Goal: Task Accomplishment & Management: Manage account settings

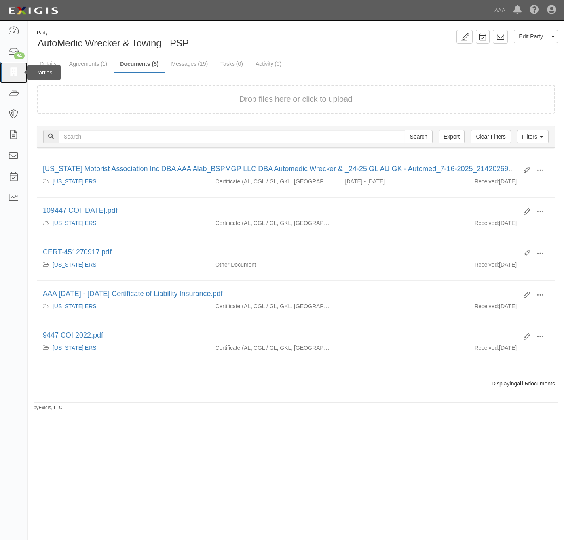
click at [12, 72] on icon at bounding box center [13, 72] width 11 height 9
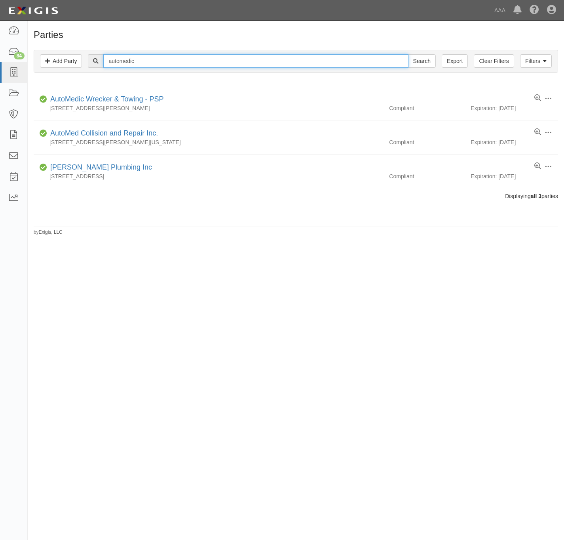
click at [148, 68] on input "automedic" at bounding box center [255, 60] width 305 height 13
paste input "Towmedic Transport"
click at [149, 68] on input "automedicTowmedic Transport" at bounding box center [255, 60] width 305 height 13
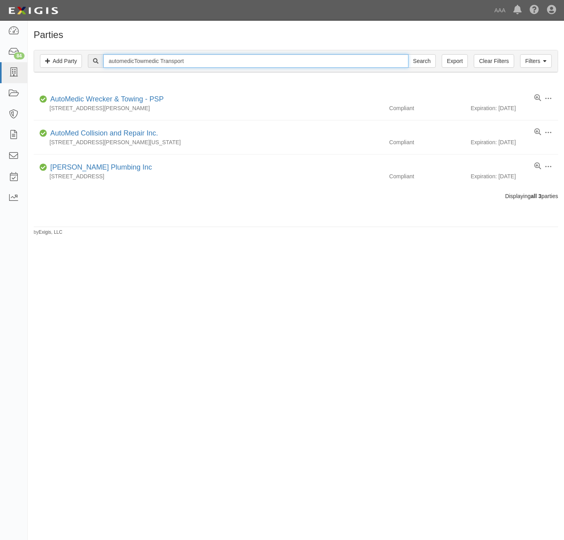
click at [149, 68] on input "automedicTowmedic Transport" at bounding box center [255, 60] width 305 height 13
paste input "text"
type input "Towmedic Transport"
click at [408, 54] on input "Search" at bounding box center [422, 60] width 28 height 13
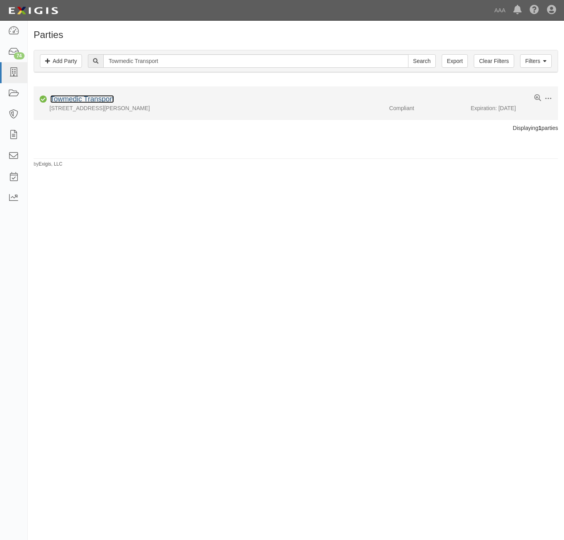
click at [72, 100] on link "Towmedic Transport" at bounding box center [82, 99] width 64 height 8
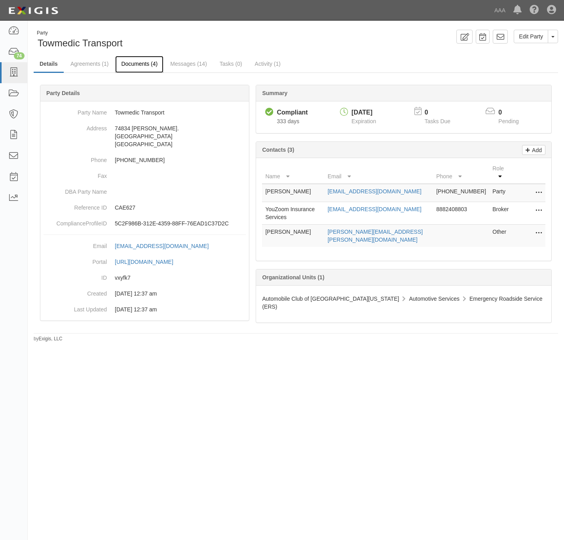
click at [136, 62] on link "Documents (4)" at bounding box center [139, 64] width 48 height 17
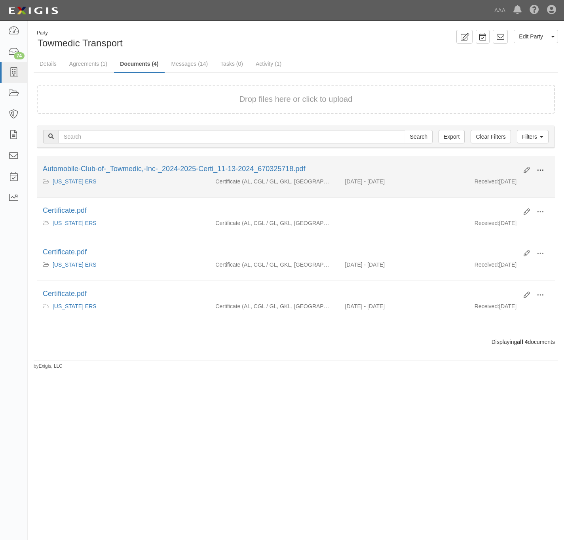
click at [548, 169] on button at bounding box center [540, 170] width 17 height 13
click at [488, 182] on link "View" at bounding box center [502, 182] width 63 height 14
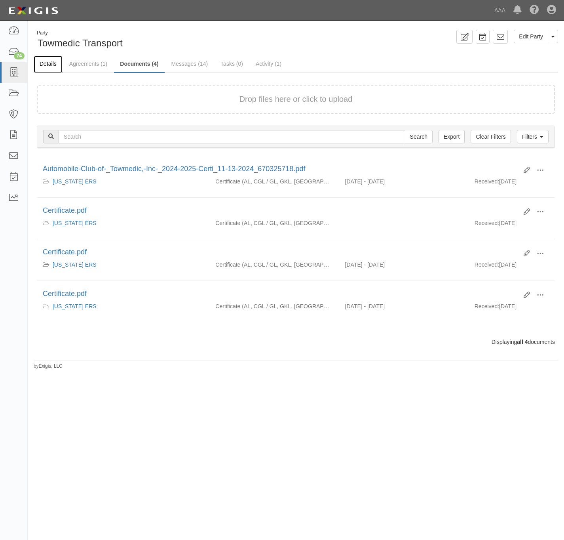
click at [49, 62] on link "Details" at bounding box center [48, 64] width 29 height 17
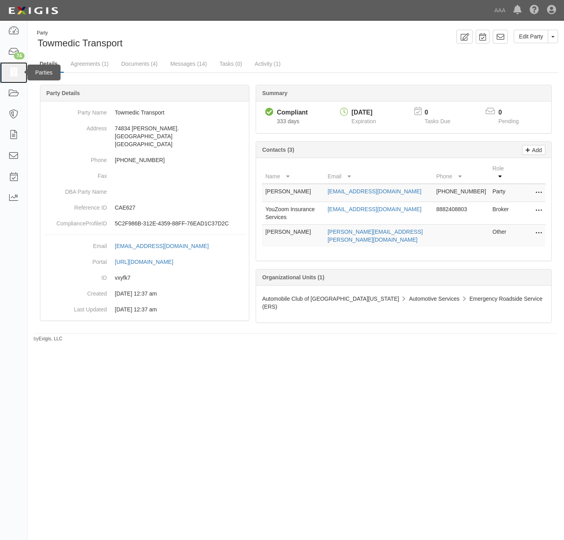
click at [17, 69] on icon at bounding box center [13, 72] width 11 height 9
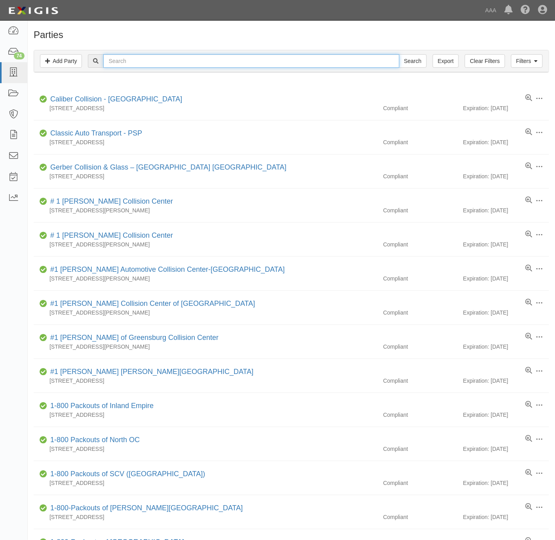
click at [201, 59] on input "text" at bounding box center [251, 60] width 296 height 13
paste input "20973"
type input "20973"
click at [417, 62] on input "Search" at bounding box center [413, 60] width 28 height 13
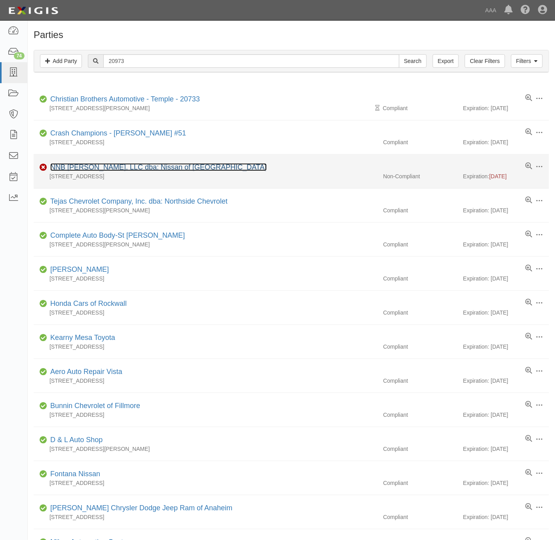
click at [133, 169] on link "NNB Keating, LLC dba: Nissan of New Braunfels" at bounding box center [158, 167] width 217 height 8
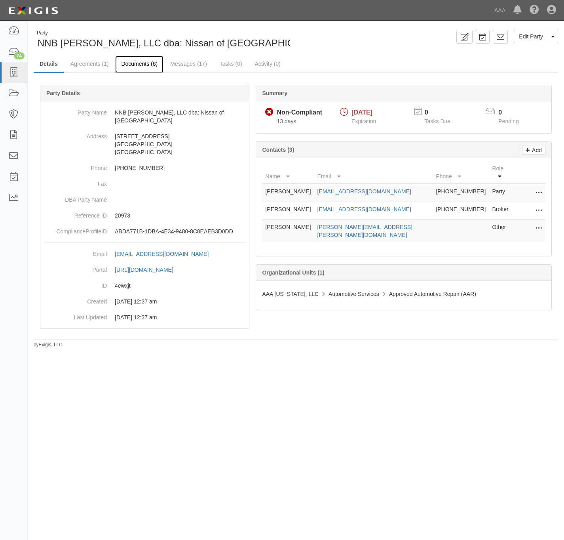
drag, startPoint x: 137, startPoint y: 61, endPoint x: 494, endPoint y: 40, distance: 358.4
click at [137, 61] on link "Documents (6)" at bounding box center [139, 64] width 48 height 16
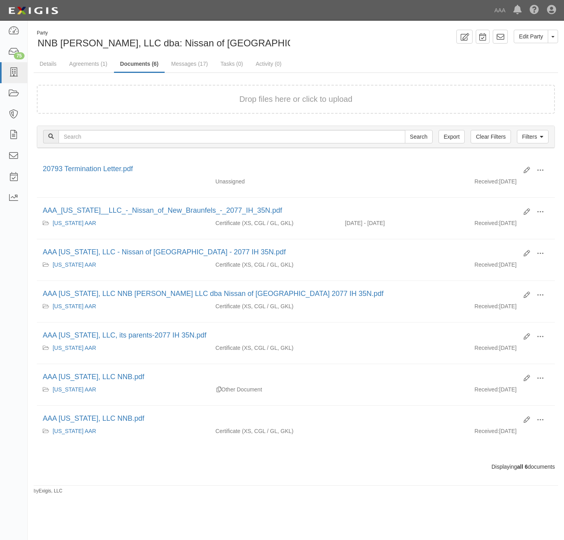
click at [275, 105] on form "Drop files here or click to upload" at bounding box center [296, 99] width 518 height 29
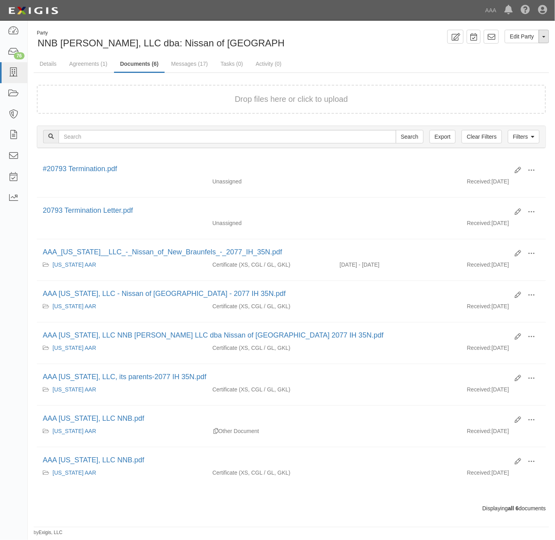
click at [548, 37] on button "Toggle Party Dropdown" at bounding box center [544, 36] width 10 height 13
drag, startPoint x: 506, startPoint y: 63, endPoint x: 500, endPoint y: 65, distance: 6.3
click at [506, 63] on link "Archive Party" at bounding box center [517, 62] width 63 height 10
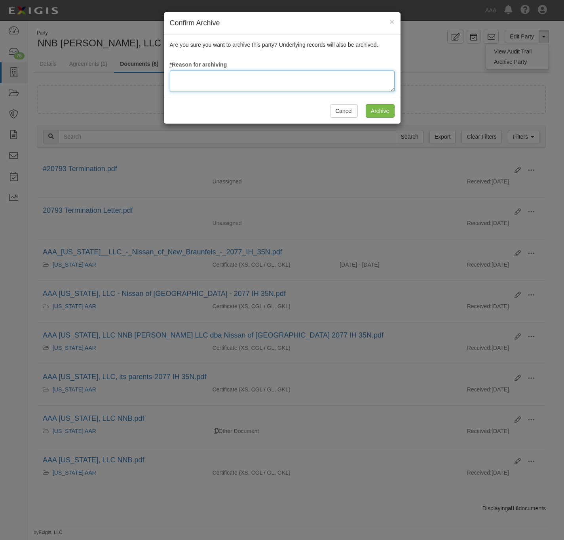
click at [233, 87] on textarea at bounding box center [282, 80] width 225 height 21
type textarea "Station Terminated; ownership change."
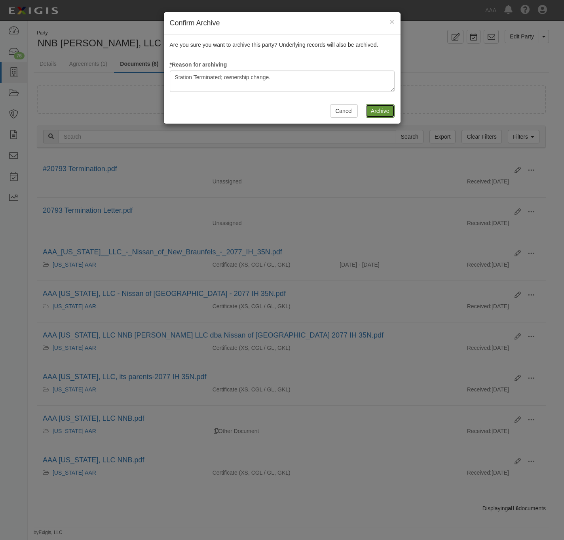
click at [381, 110] on input "Archive" at bounding box center [380, 110] width 29 height 13
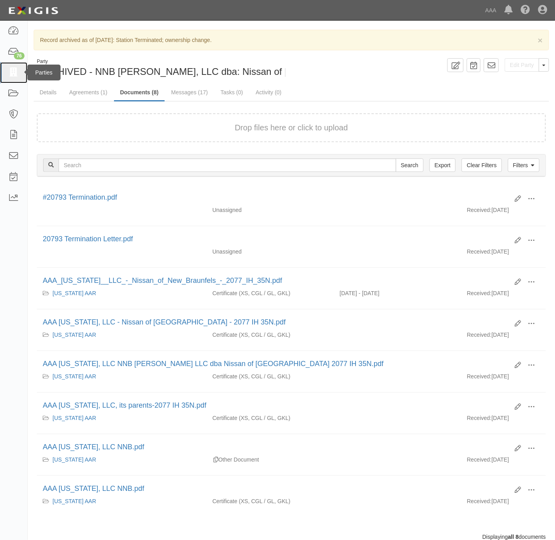
click at [16, 71] on icon at bounding box center [13, 72] width 11 height 9
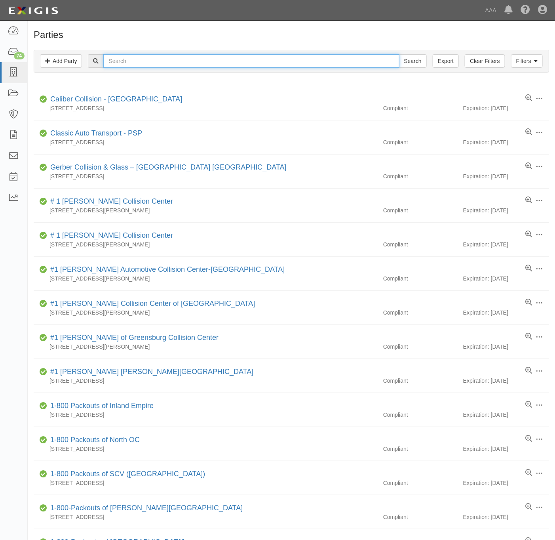
click at [245, 59] on input "text" at bounding box center [251, 60] width 296 height 13
paste input "Continental"
type input "Continental"
click at [418, 63] on input "Search" at bounding box center [413, 60] width 28 height 13
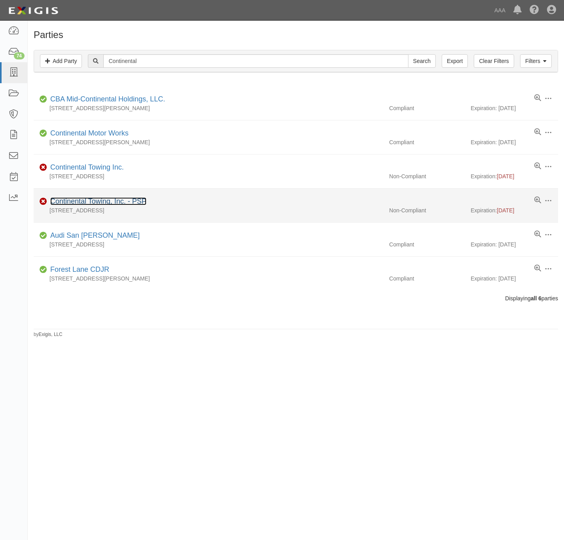
click at [87, 202] on link "Continental Towing, Inc. - PSP" at bounding box center [98, 201] width 96 height 8
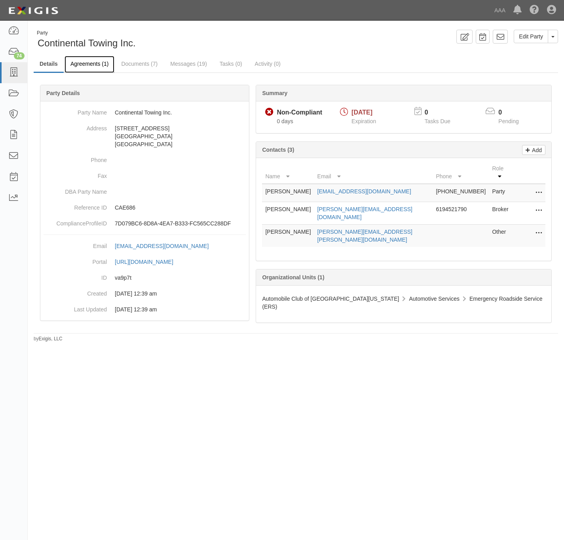
click at [82, 63] on link "Agreements (1)" at bounding box center [90, 64] width 50 height 17
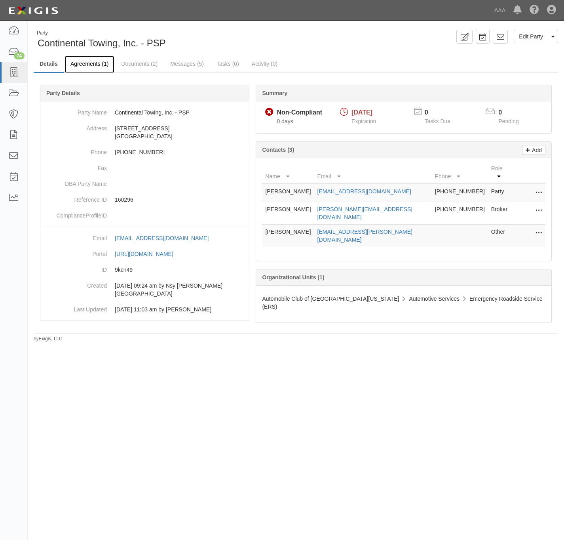
click at [85, 62] on link "Agreements (1)" at bounding box center [90, 64] width 50 height 17
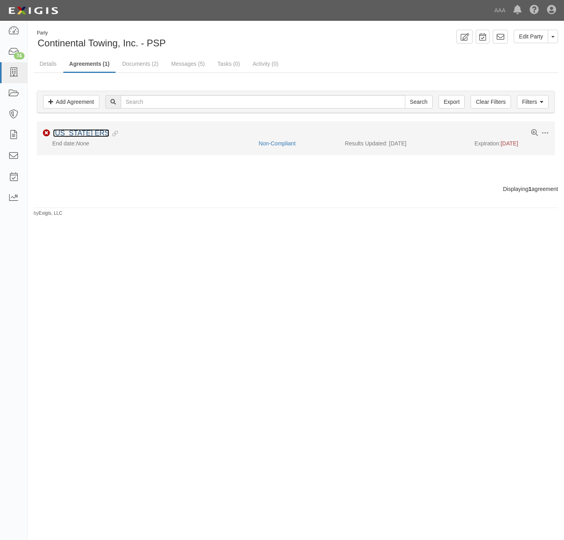
click at [74, 133] on link "[US_STATE] ERS" at bounding box center [81, 133] width 56 height 8
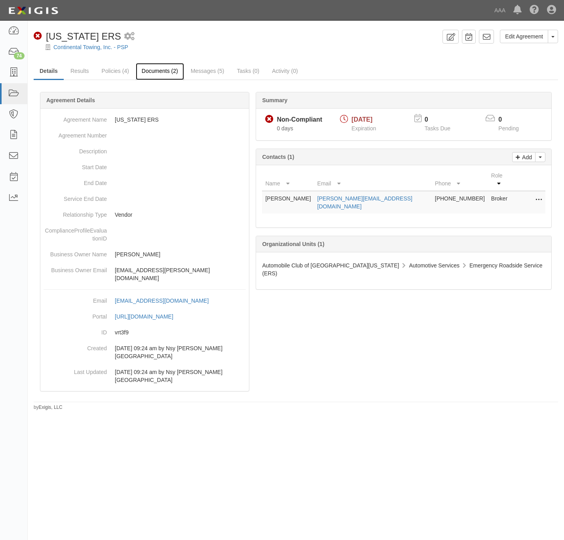
click at [148, 72] on link "Documents (2)" at bounding box center [160, 71] width 48 height 17
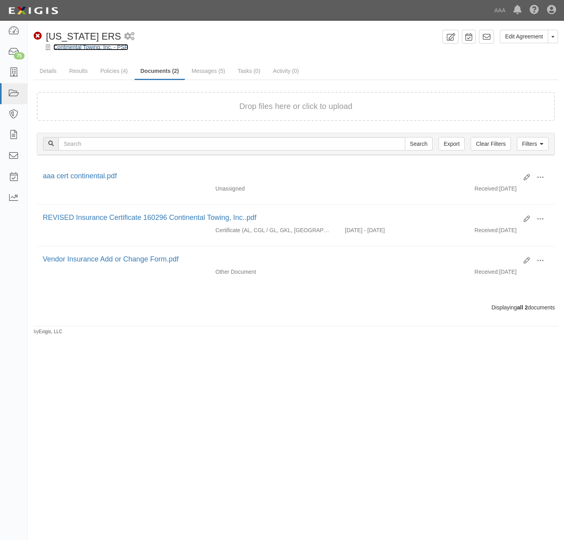
click at [80, 47] on link "Continental Towing, Inc. - PSP" at bounding box center [90, 47] width 75 height 6
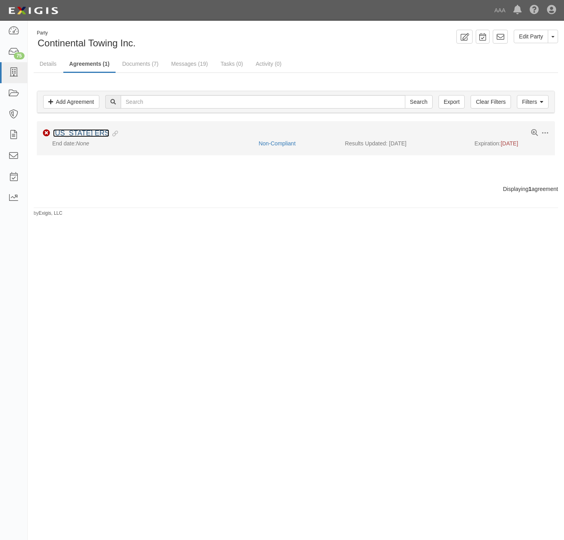
click at [77, 133] on link "California ERS" at bounding box center [81, 133] width 56 height 8
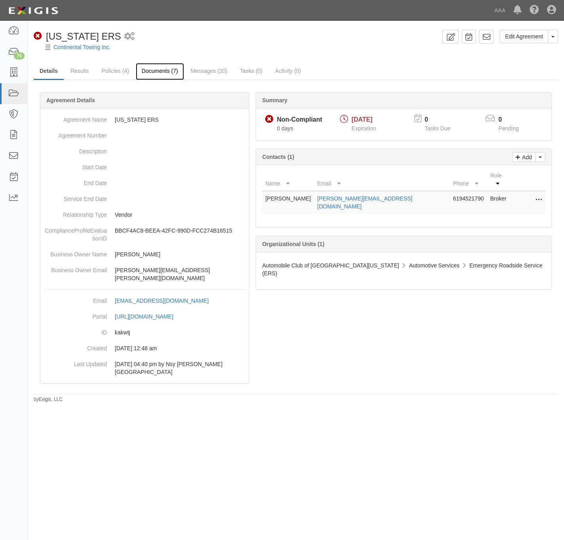
click at [158, 69] on link "Documents (7)" at bounding box center [160, 71] width 48 height 17
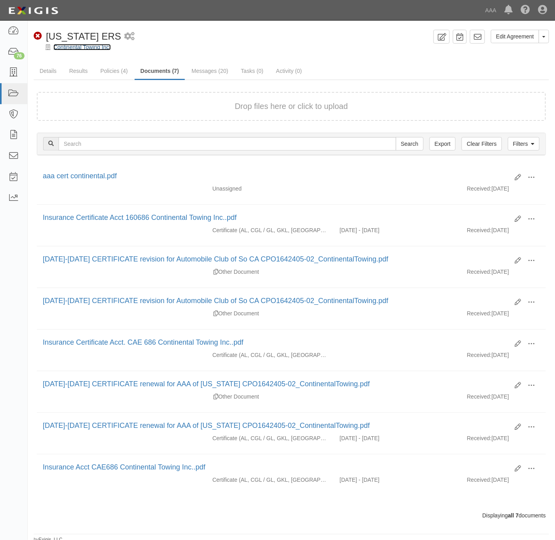
click at [89, 47] on link "Continental Towing Inc." at bounding box center [81, 47] width 57 height 6
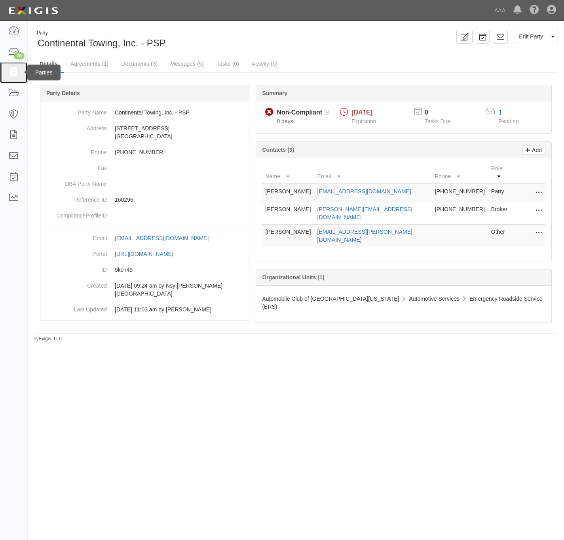
click at [12, 72] on icon at bounding box center [13, 72] width 11 height 9
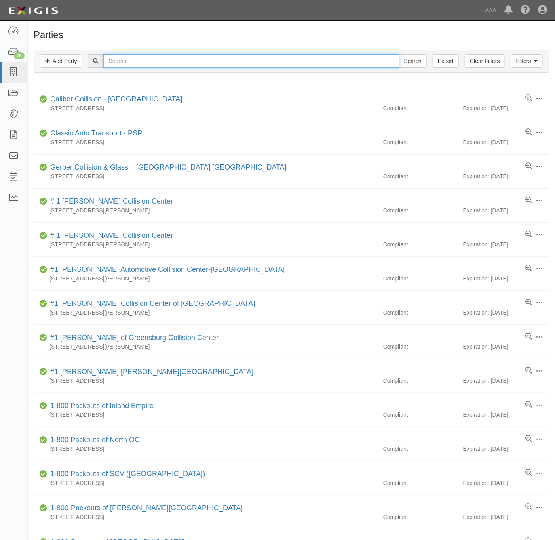
click at [144, 64] on input "text" at bounding box center [251, 60] width 296 height 13
paste input "Bosone Automotive"
type input "Bosone Automotive"
drag, startPoint x: 418, startPoint y: 61, endPoint x: 429, endPoint y: 59, distance: 10.8
click at [418, 60] on input "Search" at bounding box center [413, 60] width 28 height 13
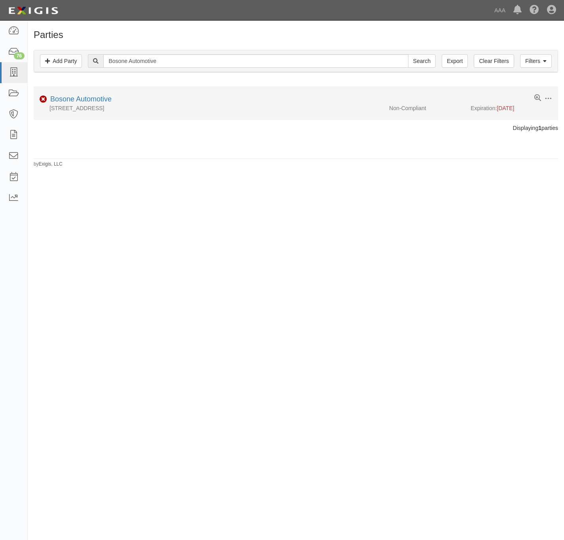
drag, startPoint x: 84, startPoint y: 105, endPoint x: 445, endPoint y: 119, distance: 360.5
click at [85, 106] on div "1940 Repsdorph Rd., Seabrook, TX 77586, United States" at bounding box center [209, 108] width 350 height 8
click at [68, 99] on link "Bosone Automotive" at bounding box center [80, 99] width 61 height 8
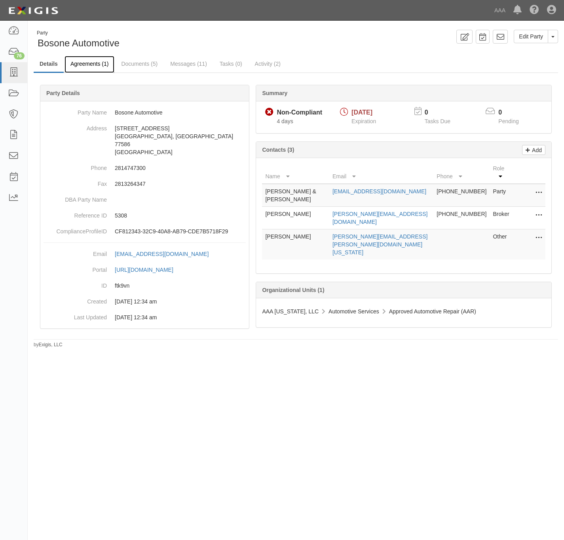
click at [91, 65] on link "Agreements (1)" at bounding box center [90, 64] width 50 height 17
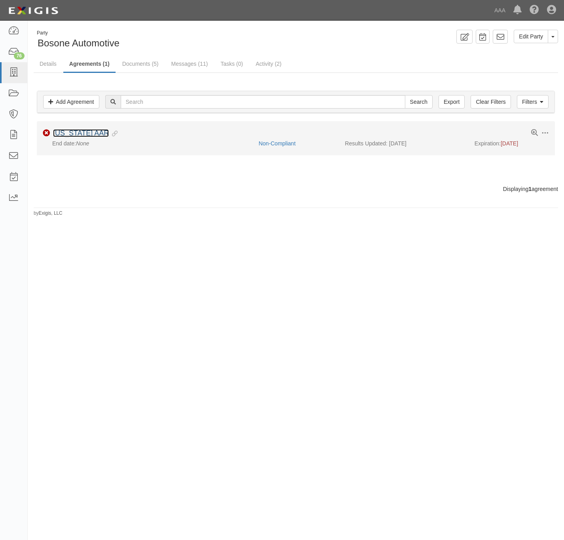
click at [72, 133] on link "Texas AAR" at bounding box center [81, 133] width 56 height 8
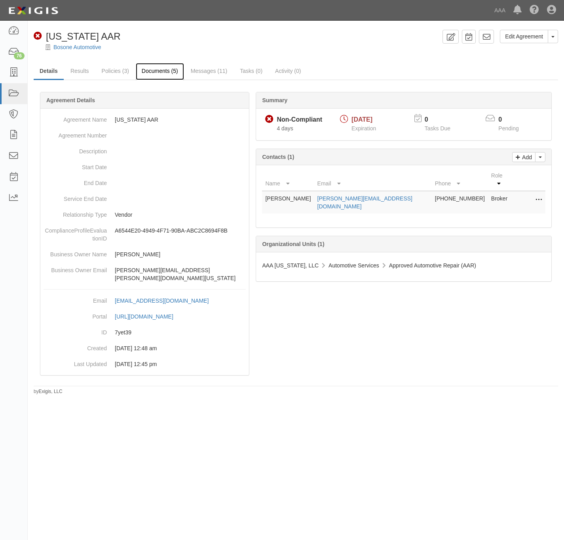
click at [162, 70] on link "Documents (5)" at bounding box center [160, 71] width 48 height 17
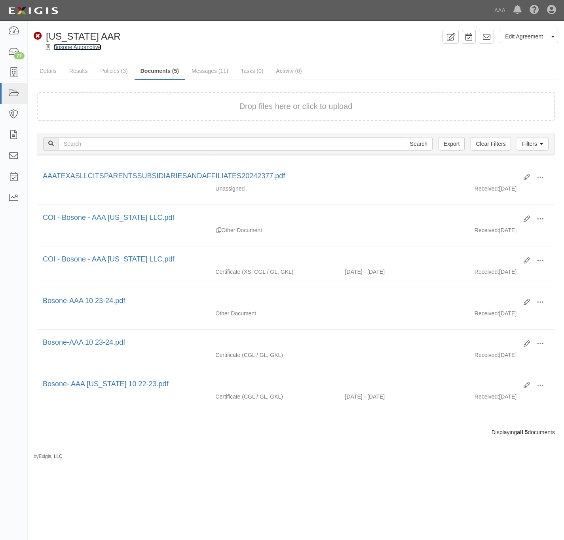
click at [77, 44] on link "Bosone Automotive" at bounding box center [77, 47] width 48 height 6
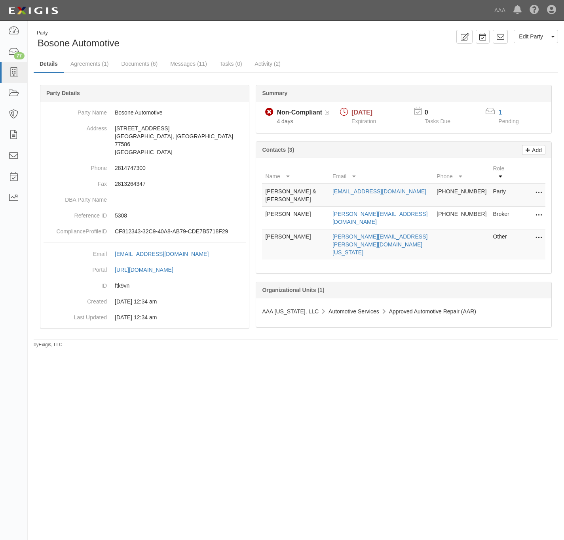
click at [537, 233] on icon at bounding box center [539, 238] width 6 height 10
click at [487, 228] on link "Edit" at bounding box center [510, 235] width 63 height 14
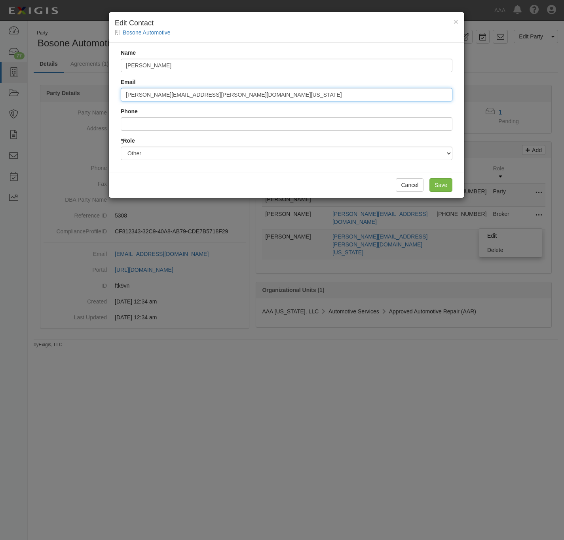
click at [182, 99] on input "Johnson.Fredrick@aaa-texas.com" at bounding box center [287, 94] width 332 height 13
click at [148, 97] on input "Johnson.Fredrick@aaa-texas.com" at bounding box center [287, 94] width 332 height 13
click at [180, 96] on input "johnson.fredrick@aaa-texas.com" at bounding box center [287, 94] width 332 height 13
click at [203, 96] on input "[PERSON_NAME][EMAIL_ADDRESS][PERSON_NAME][DOMAIN_NAME]" at bounding box center [287, 94] width 332 height 13
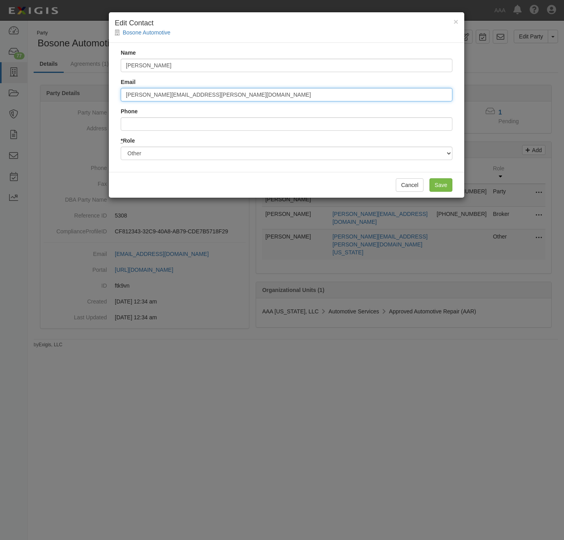
click at [203, 96] on input "[PERSON_NAME][EMAIL_ADDRESS][PERSON_NAME][DOMAIN_NAME]" at bounding box center [287, 94] width 332 height 13
type input "[PERSON_NAME][EMAIL_ADDRESS][PERSON_NAME][DOMAIN_NAME]"
click at [447, 190] on input "Save" at bounding box center [440, 184] width 23 height 13
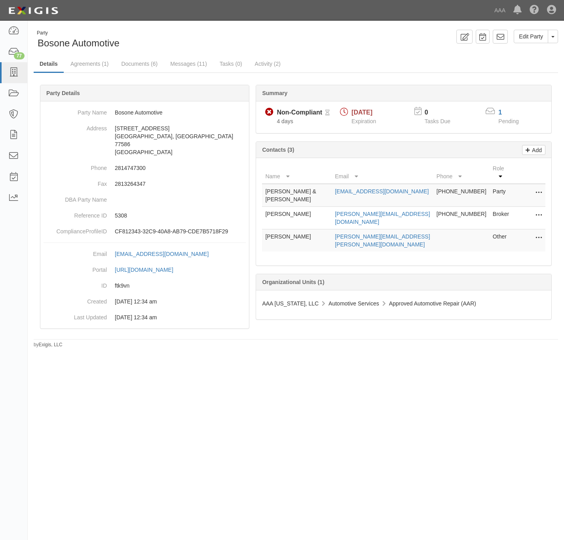
click at [536, 210] on icon at bounding box center [539, 215] width 6 height 10
click at [512, 206] on link "Edit" at bounding box center [510, 213] width 63 height 14
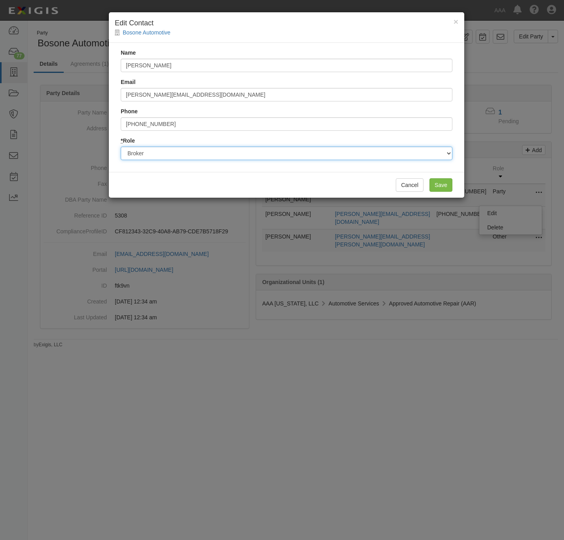
click at [275, 156] on select "Party Broker Other" at bounding box center [287, 152] width 332 height 13
click at [272, 153] on select "Party Broker Other" at bounding box center [287, 152] width 332 height 13
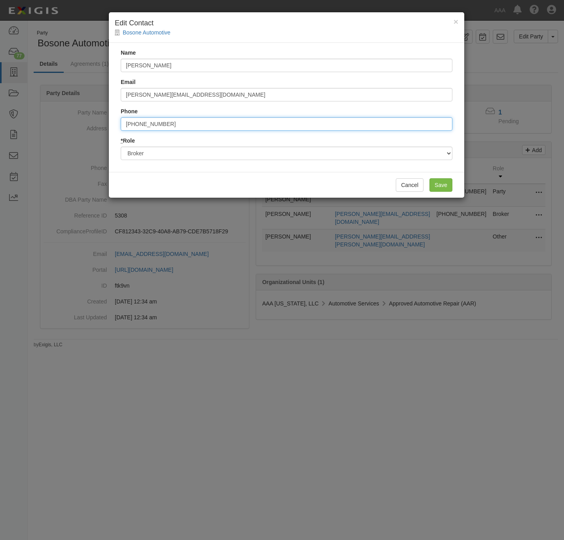
click at [246, 124] on input "[PHONE_NUMBER]" at bounding box center [287, 123] width 332 height 13
type input "2812404070"
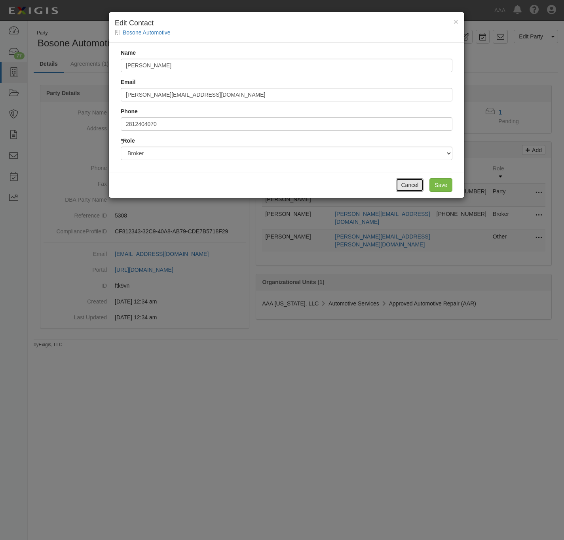
click at [404, 184] on button "Cancel" at bounding box center [410, 184] width 28 height 13
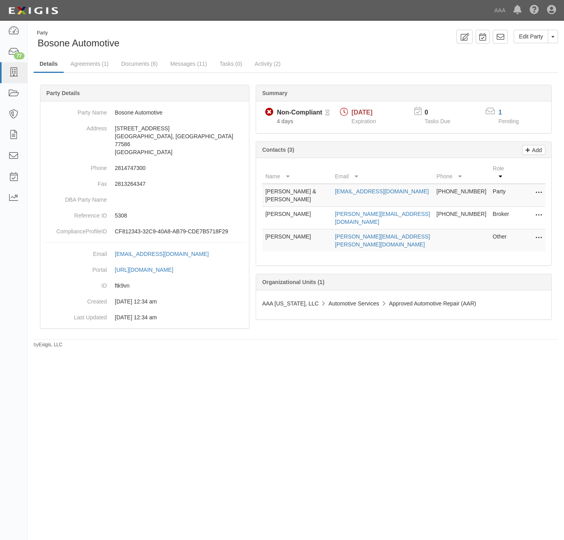
click at [538, 210] on icon at bounding box center [539, 215] width 6 height 10
click at [489, 206] on link "Edit" at bounding box center [510, 213] width 63 height 14
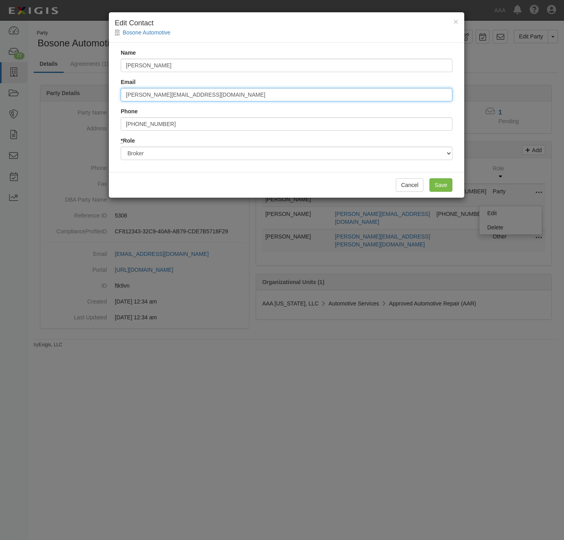
click at [256, 91] on input "lisa@jdins.com" at bounding box center [287, 94] width 332 height 13
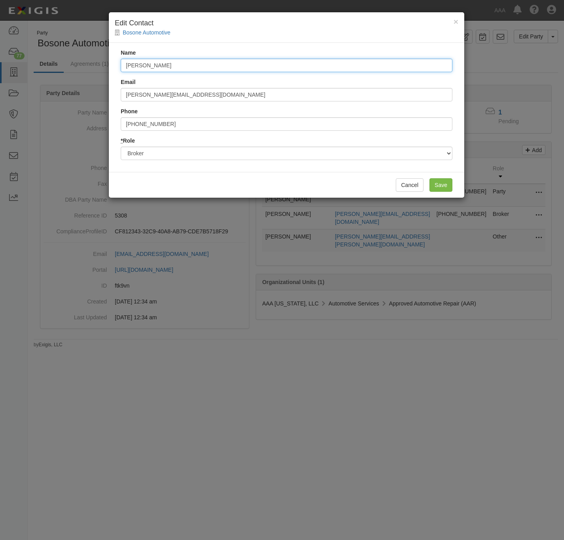
click at [338, 67] on input "Lisa Daugherty" at bounding box center [287, 65] width 332 height 13
paste input "johnson.fredrick@ace.aaa.com"
click at [180, 68] on input "Lisa Daugherty johnson.fredrick@ace.aaa.com" at bounding box center [287, 65] width 332 height 13
drag, startPoint x: 165, startPoint y: 69, endPoint x: 112, endPoint y: 68, distance: 53.4
click at [112, 68] on div "Name Lisa Daugherty johnson.fredrick@ace.aaa.com Email lisa@jdins.com Phone 281…" at bounding box center [286, 107] width 355 height 129
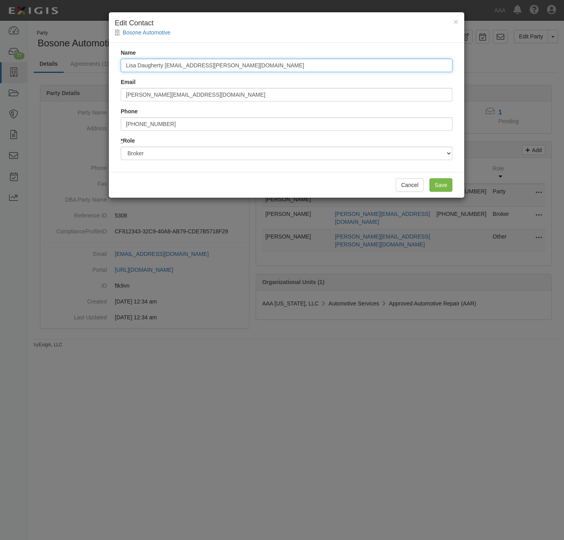
paste input "William Hollis III"
type input "William Hollis III johnson.fredrick@ace.aaa.com"
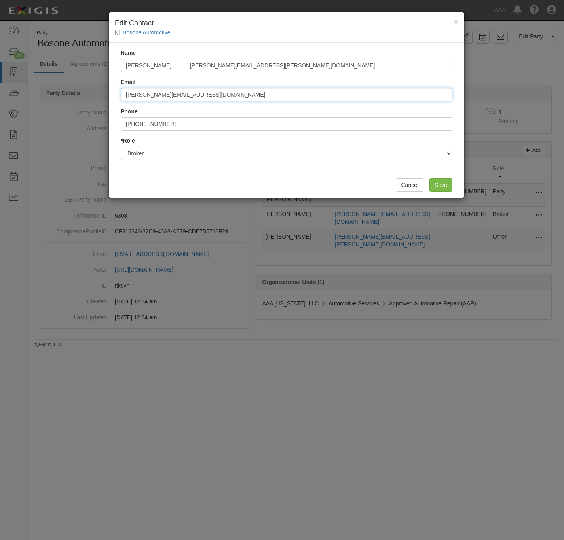
click at [186, 99] on input "lisa@jdins.com" at bounding box center [287, 94] width 332 height 13
paste input "trey@janickinginsurance"
type input "trey@janickinginsurance.com"
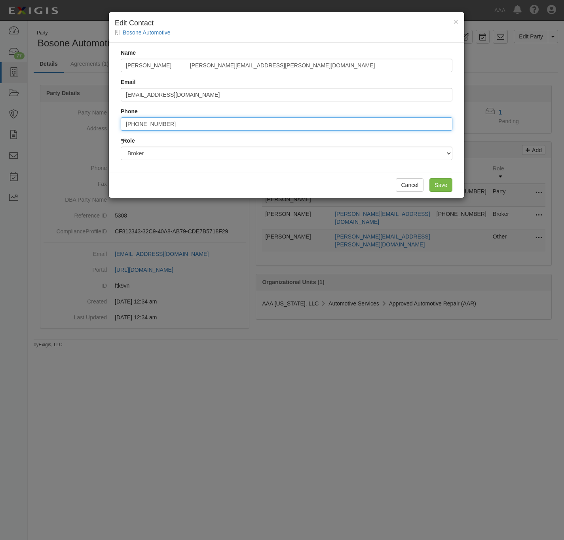
drag, startPoint x: 177, startPoint y: 127, endPoint x: 124, endPoint y: 125, distance: 53.1
click at [124, 125] on input "281-240-4070" at bounding box center [287, 123] width 332 height 13
type input "281.341.5225"
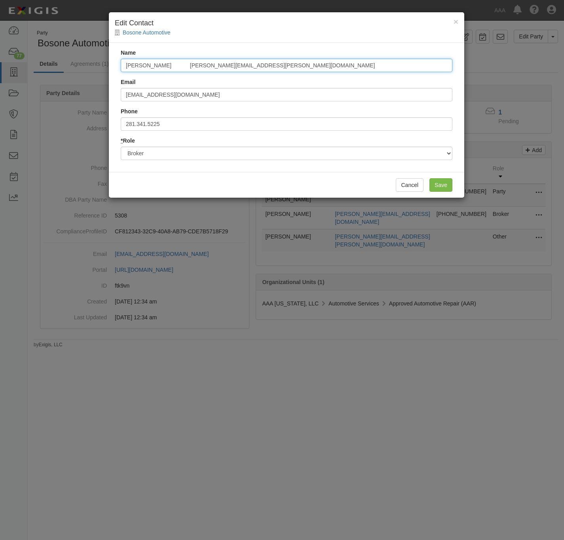
click at [264, 71] on input "William Hollis III johnson.fredrick@ace.aaa.com" at bounding box center [287, 65] width 332 height 13
drag, startPoint x: 272, startPoint y: 71, endPoint x: 182, endPoint y: 68, distance: 89.9
click at [182, 68] on input "William Hollis III johnson.fredrick@ace.aaa.com" at bounding box center [287, 65] width 332 height 13
type input "William Hollis III"
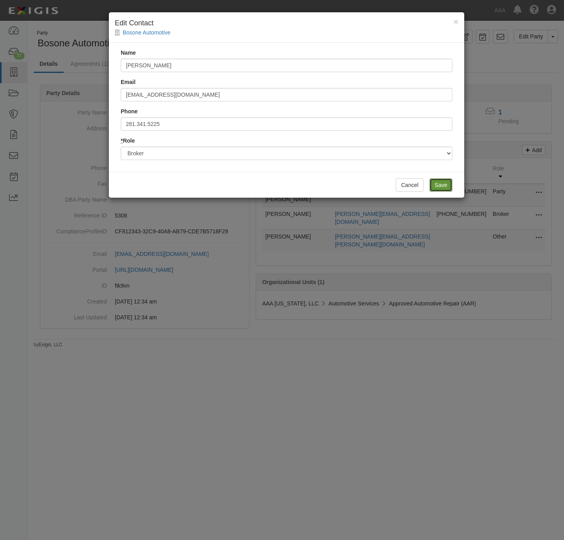
click at [445, 187] on input "Save" at bounding box center [440, 184] width 23 height 13
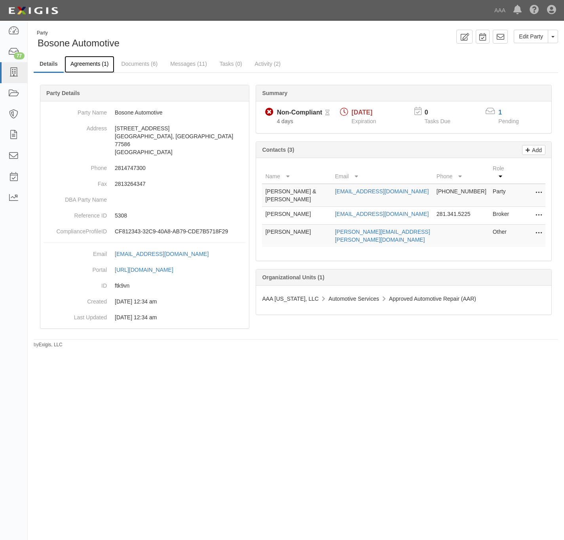
click at [86, 63] on link "Agreements (1)" at bounding box center [90, 64] width 50 height 17
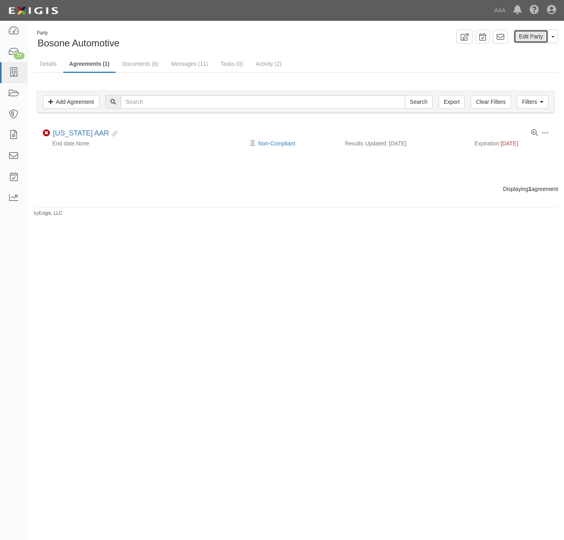
click at [533, 36] on link "Edit Party" at bounding box center [531, 36] width 34 height 13
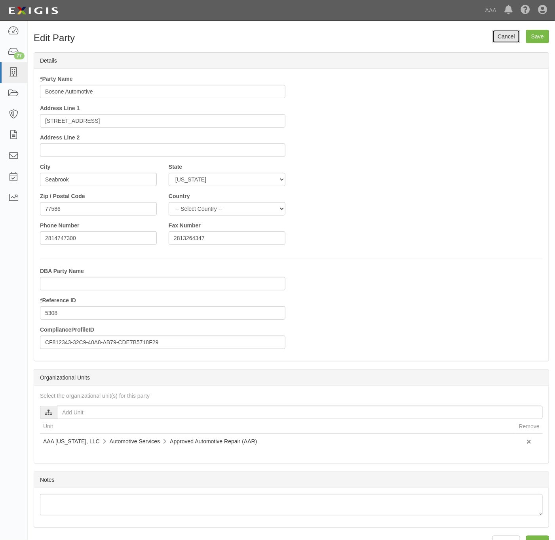
click at [512, 40] on link "Cancel" at bounding box center [506, 36] width 28 height 13
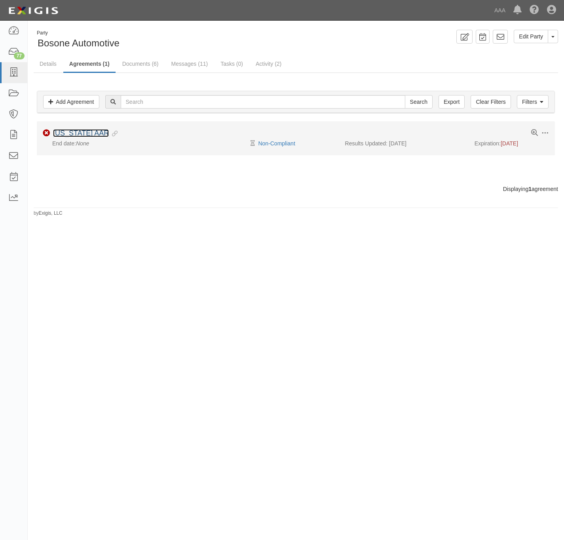
click at [78, 135] on link "[US_STATE] AAR" at bounding box center [81, 133] width 56 height 8
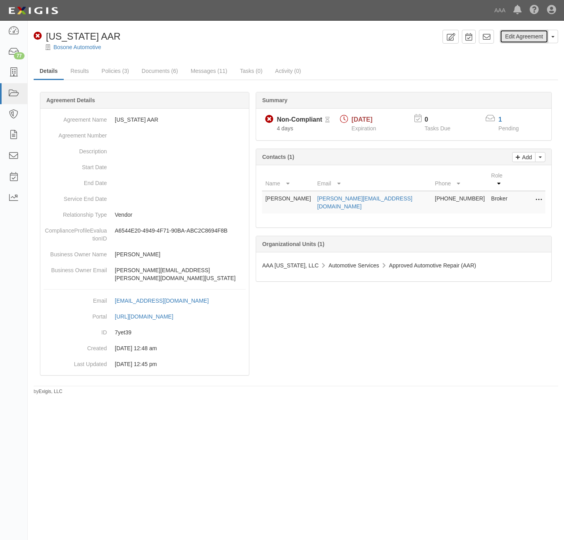
click at [538, 37] on link "Edit Agreement" at bounding box center [524, 36] width 48 height 13
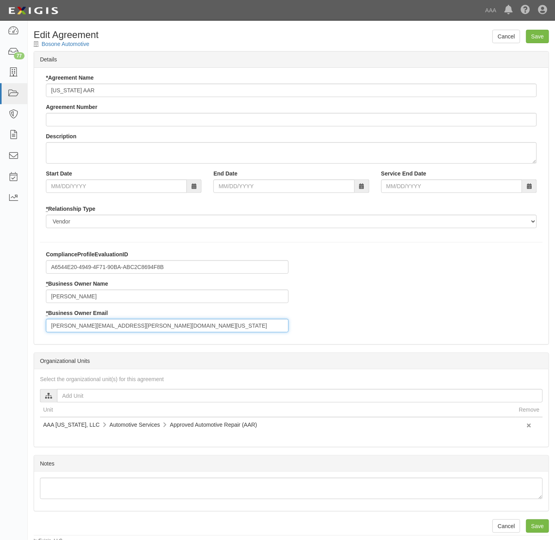
click at [139, 327] on input "Johnson.Fredrick@aaa-texas.com" at bounding box center [167, 325] width 243 height 13
click at [141, 327] on input "Johnson.Fredrick@aaa-texas.com" at bounding box center [167, 325] width 243 height 13
click at [141, 326] on input "Johnson.Fredrick@aaa-texas.com" at bounding box center [167, 325] width 243 height 13
click at [141, 325] on input "Johnson.Fredrick@aaa-texas.com" at bounding box center [167, 325] width 243 height 13
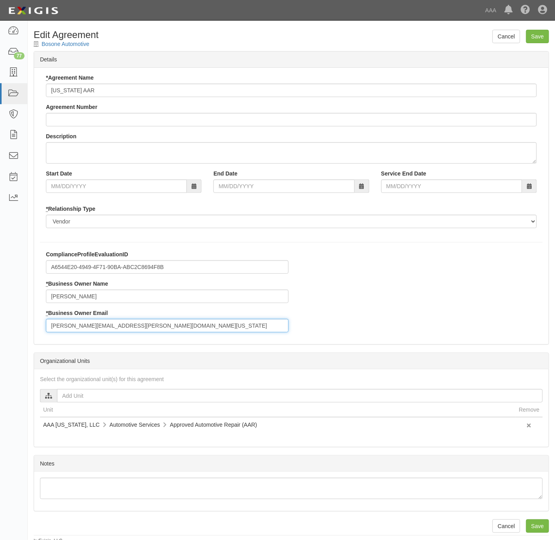
paste input "johnson.fredrick@ace.aaa"
type input "[PERSON_NAME][EMAIL_ADDRESS][PERSON_NAME][DOMAIN_NAME]"
click at [544, 40] on input "Save" at bounding box center [537, 36] width 23 height 13
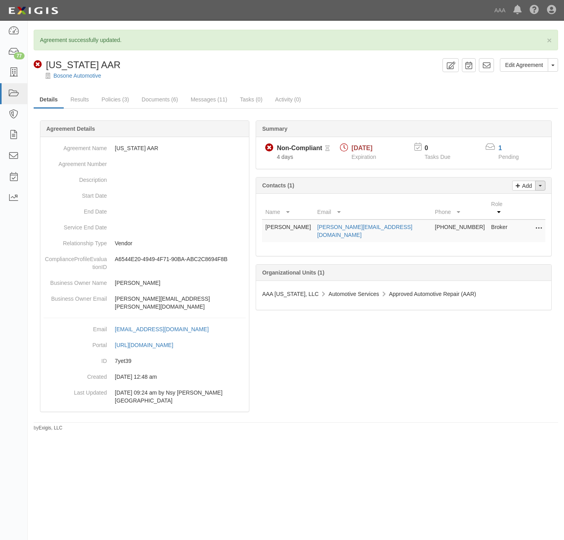
click at [542, 189] on button "Toggle Contact Dropdown" at bounding box center [540, 185] width 10 height 10
click at [521, 201] on link "Change contacts" at bounding box center [514, 199] width 63 height 10
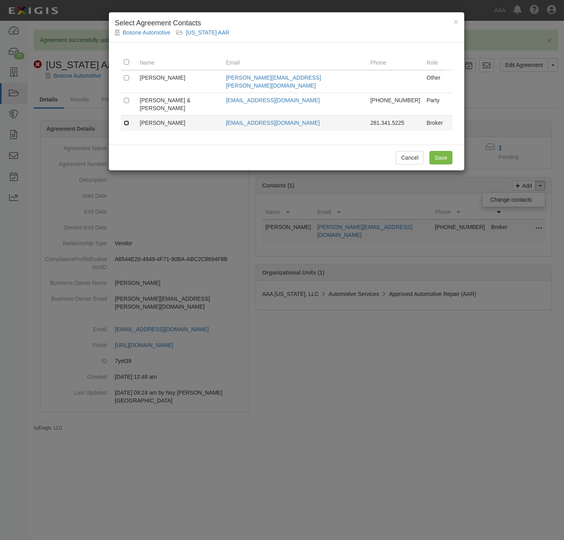
click at [129, 120] on input "checkbox" at bounding box center [126, 122] width 5 height 5
checkbox input "true"
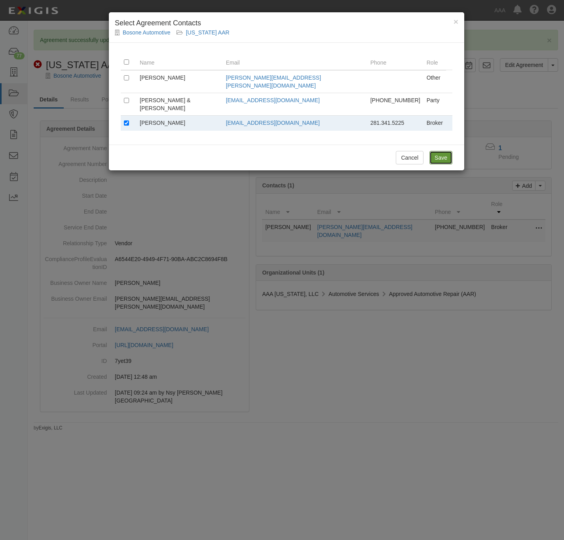
click at [442, 151] on input "Save" at bounding box center [440, 157] width 23 height 13
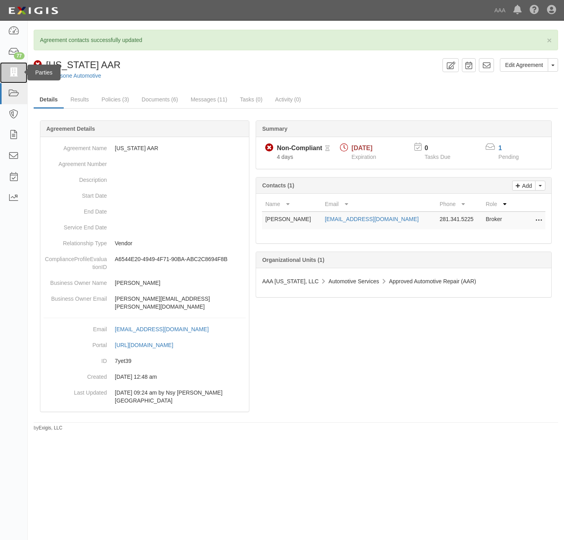
click at [14, 76] on icon at bounding box center [13, 72] width 11 height 9
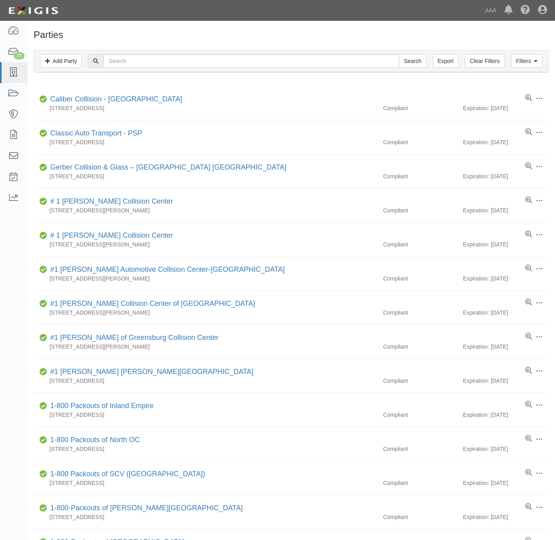
click at [170, 70] on div "Filters Add Party Clear Filters Export Search Filters" at bounding box center [291, 61] width 515 height 22
click at [175, 62] on input "text" at bounding box center [251, 60] width 296 height 13
paste input "Emergency Lock"
type input "Emergency Lock"
click at [406, 61] on input "Search" at bounding box center [413, 60] width 28 height 13
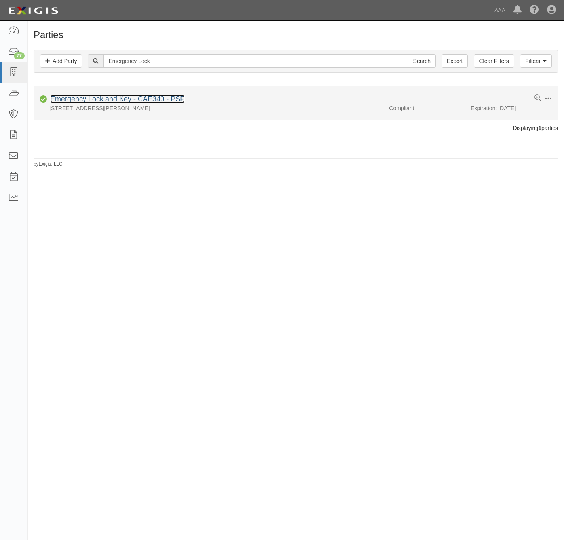
click at [122, 100] on link "Emergency Lock and Key - CAE340 - PSP" at bounding box center [117, 99] width 135 height 8
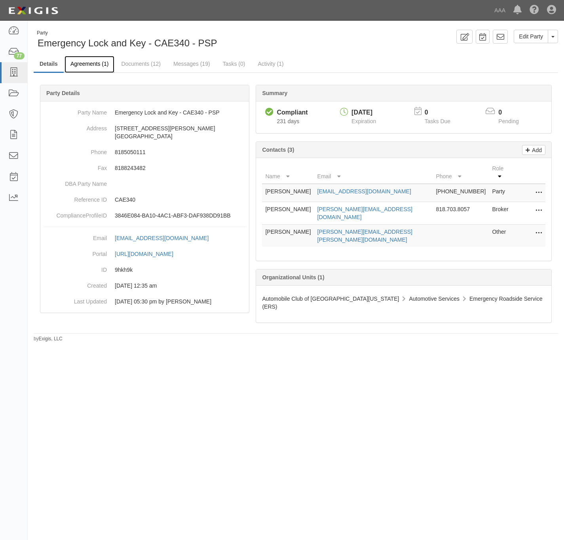
click at [93, 63] on link "Agreements (1)" at bounding box center [90, 64] width 50 height 17
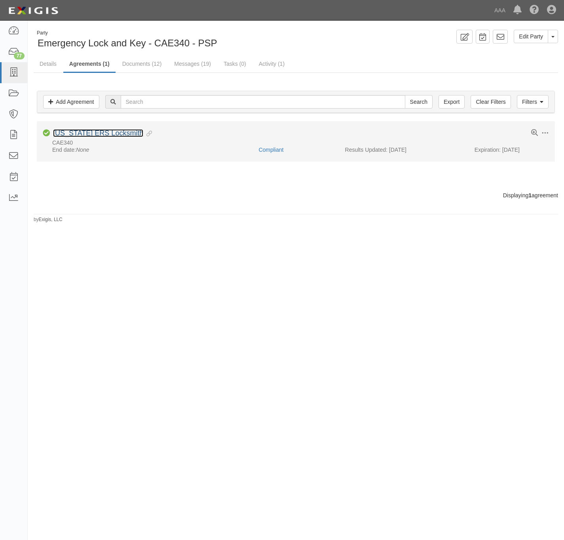
click at [98, 133] on link "[US_STATE] ERS Locksmith" at bounding box center [98, 133] width 90 height 8
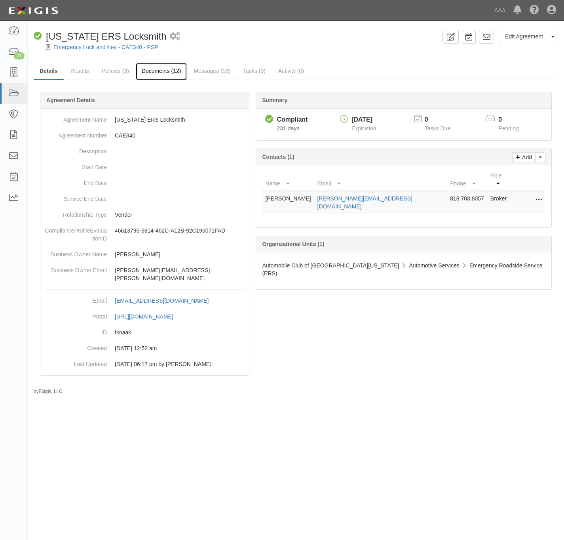
click at [163, 70] on link "Documents (12)" at bounding box center [161, 71] width 51 height 17
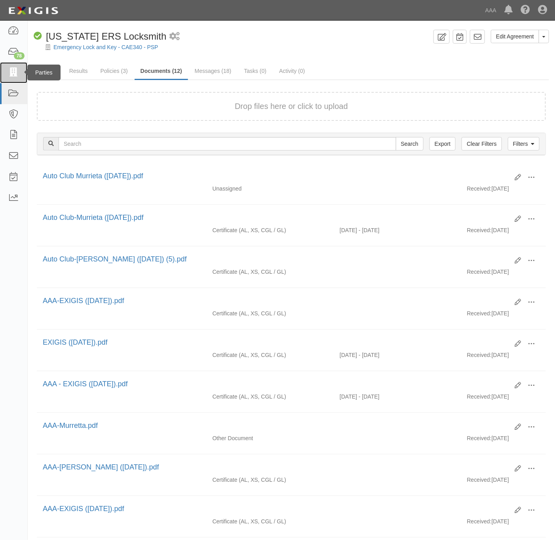
click at [12, 69] on icon at bounding box center [13, 72] width 11 height 9
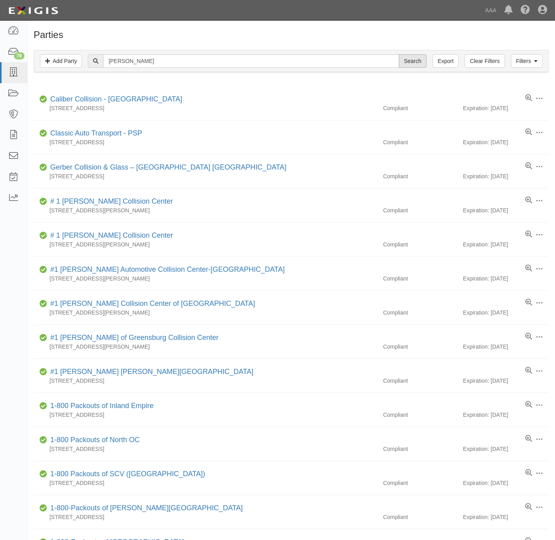
type input "[PERSON_NAME]"
click at [411, 62] on input "Search" at bounding box center [413, 60] width 28 height 13
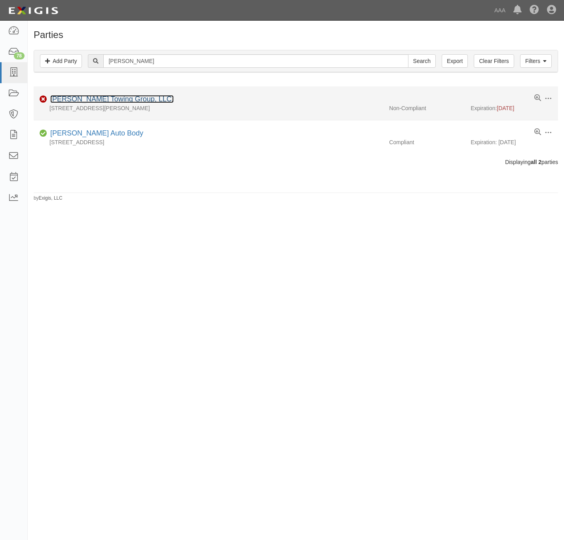
click at [102, 100] on link "[PERSON_NAME] Towing Group, LLC." at bounding box center [111, 99] width 123 height 8
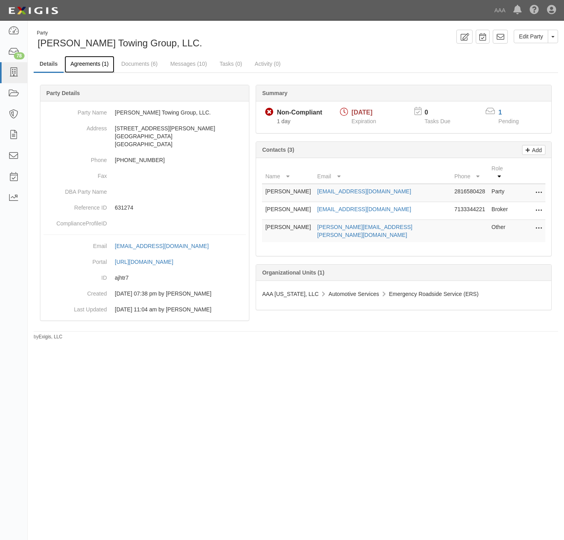
click at [101, 65] on link "Agreements (1)" at bounding box center [90, 64] width 50 height 17
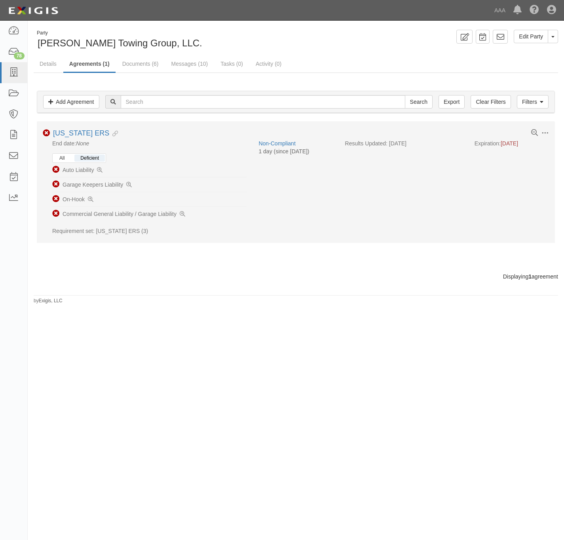
click at [69, 160] on button "All" at bounding box center [61, 157] width 17 height 7
click at [89, 157] on button "Deficient" at bounding box center [89, 157] width 30 height 7
click at [75, 131] on link "[US_STATE] ERS" at bounding box center [81, 133] width 56 height 8
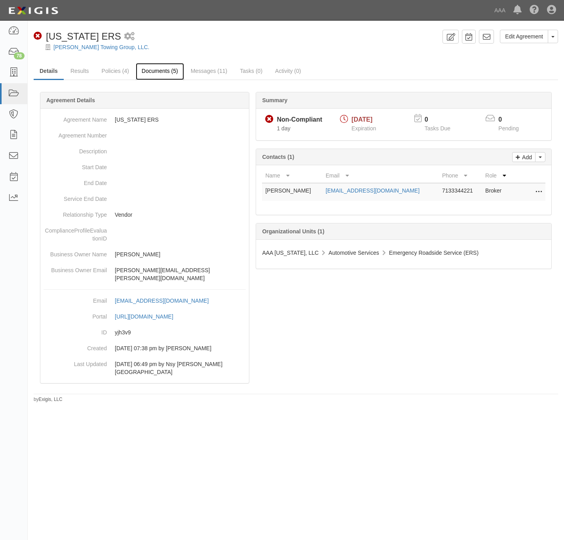
click at [154, 73] on link "Documents (5)" at bounding box center [160, 71] width 48 height 17
